Goal: Task Accomplishment & Management: Use online tool/utility

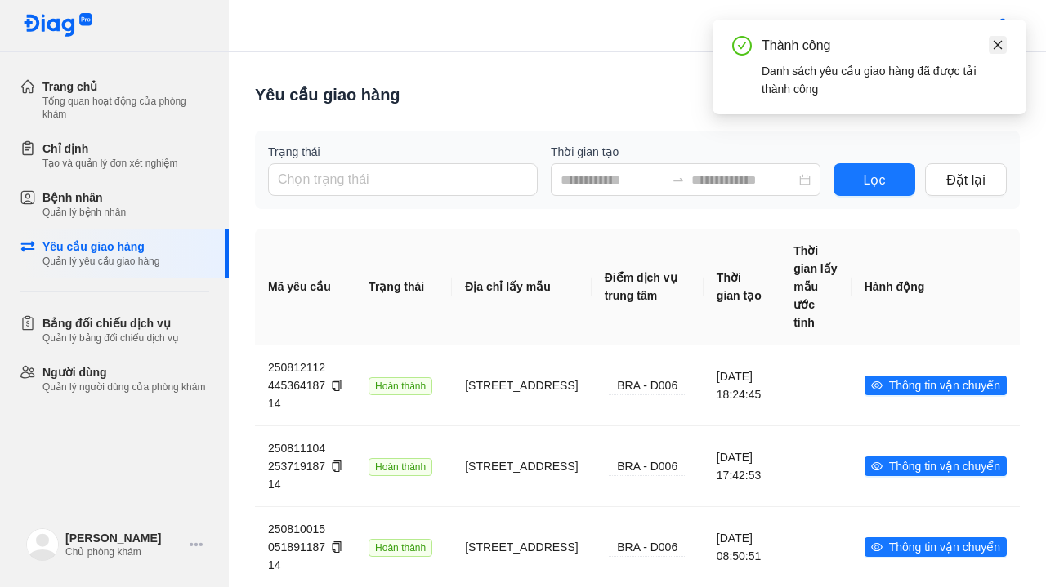
click at [998, 46] on icon "close" at bounding box center [997, 44] width 9 height 9
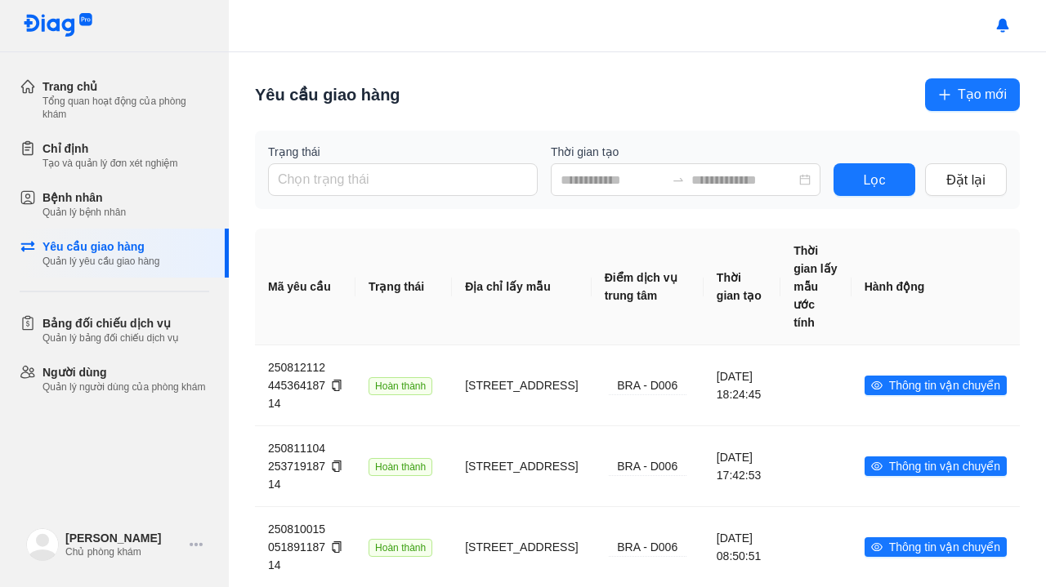
click at [974, 87] on span "Tạo mới" at bounding box center [982, 94] width 49 height 20
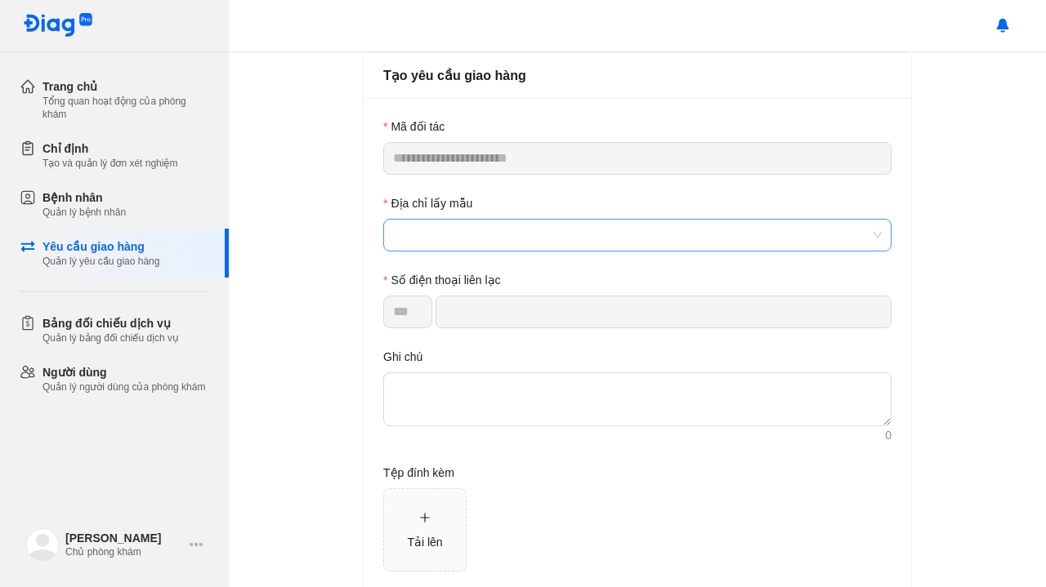
click at [459, 247] on span at bounding box center [637, 235] width 489 height 31
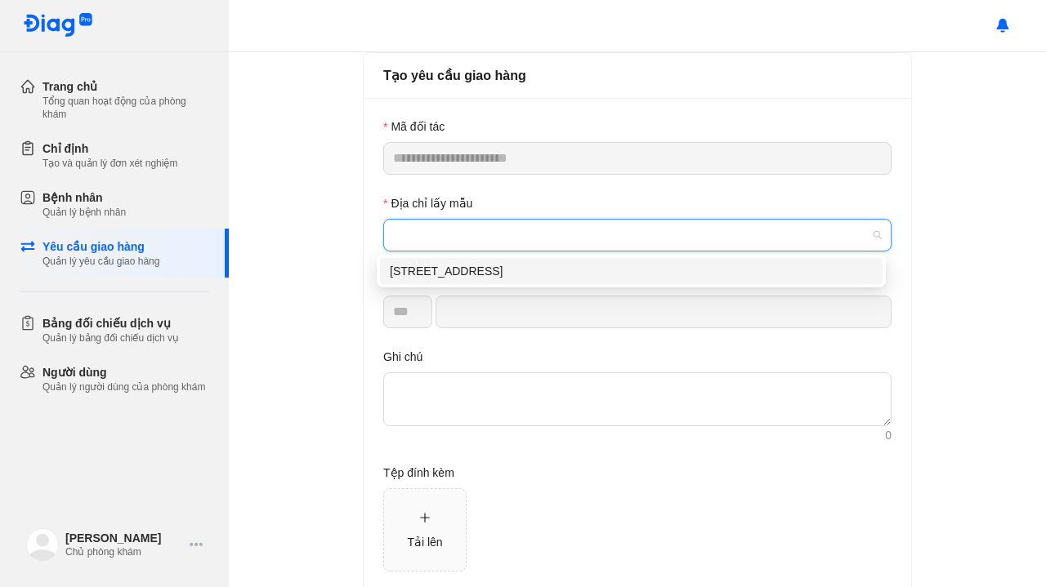
click at [459, 273] on div "[STREET_ADDRESS]" at bounding box center [631, 271] width 483 height 18
type input "*********"
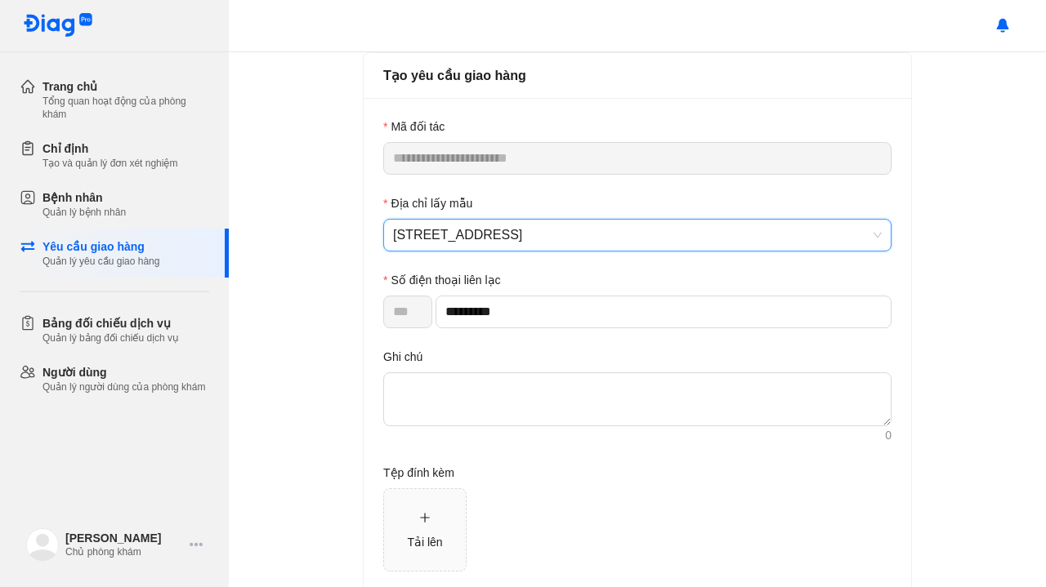
scroll to position [83, 0]
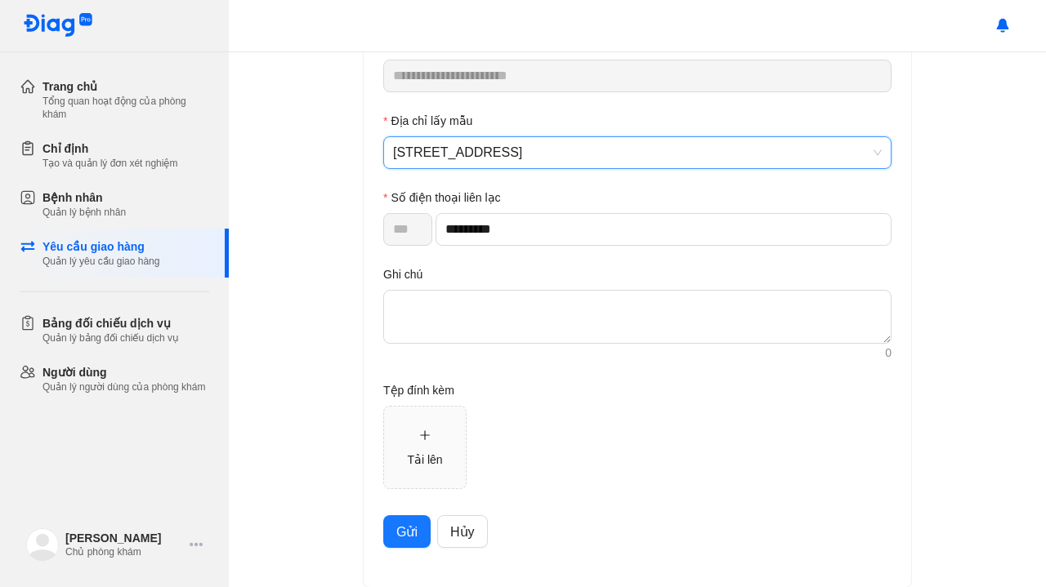
click at [408, 535] on span "Gửi" at bounding box center [406, 532] width 21 height 20
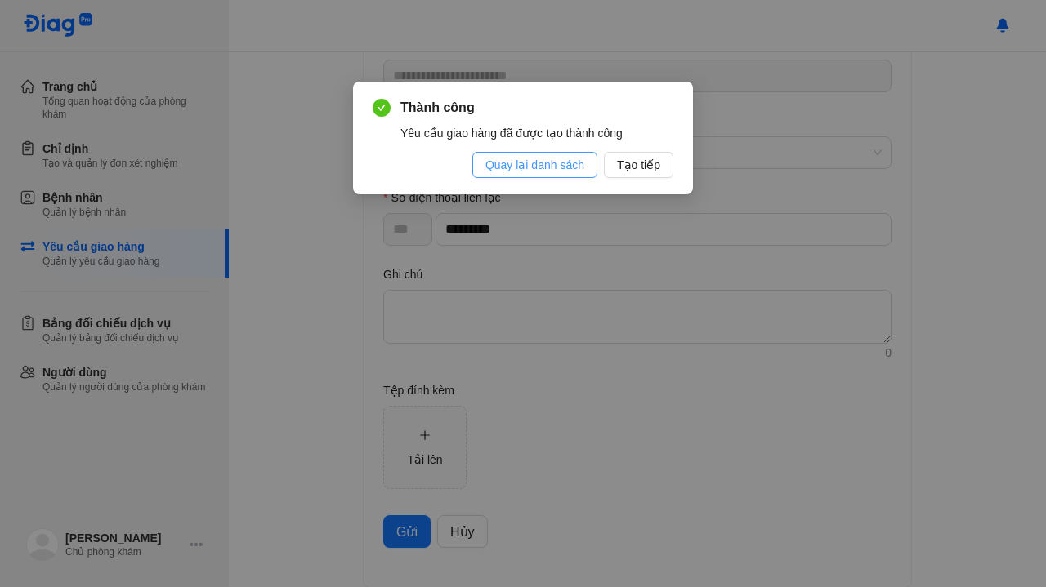
click at [569, 167] on span "Quay lại danh sách" at bounding box center [534, 165] width 99 height 18
